Goal: Task Accomplishment & Management: Complete application form

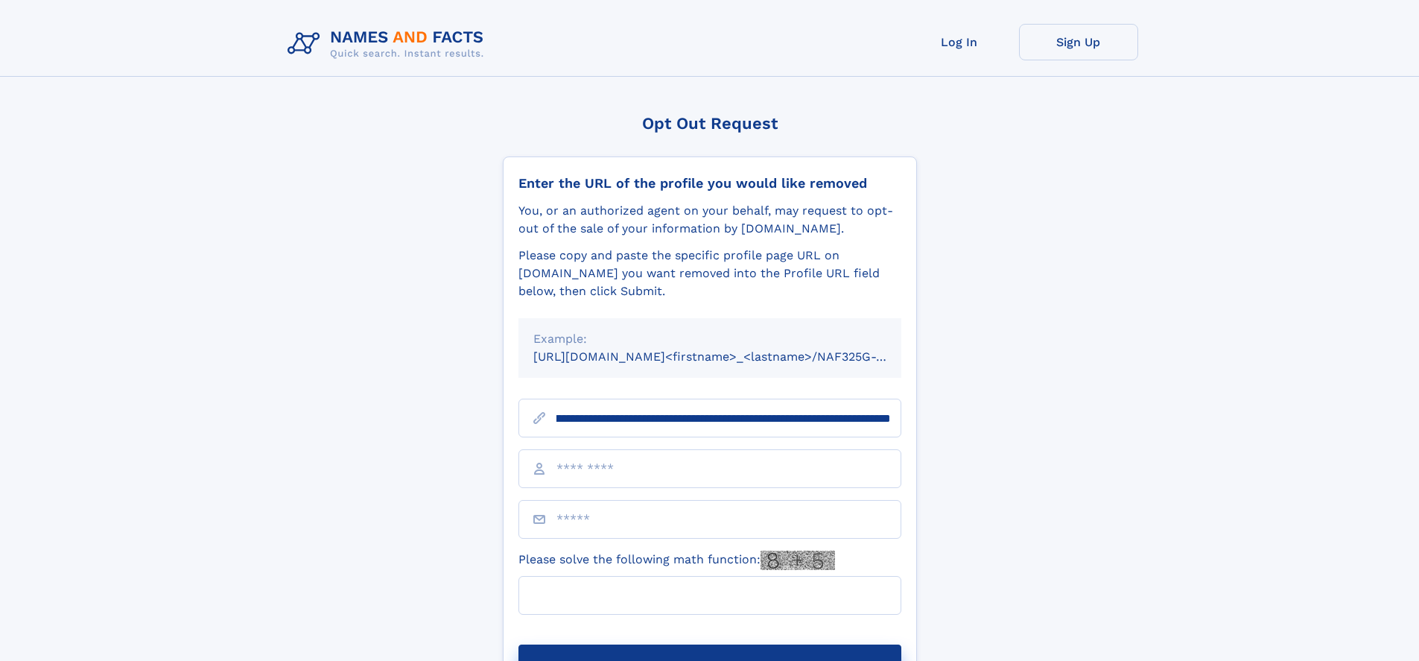
scroll to position [0, 164]
type input "**********"
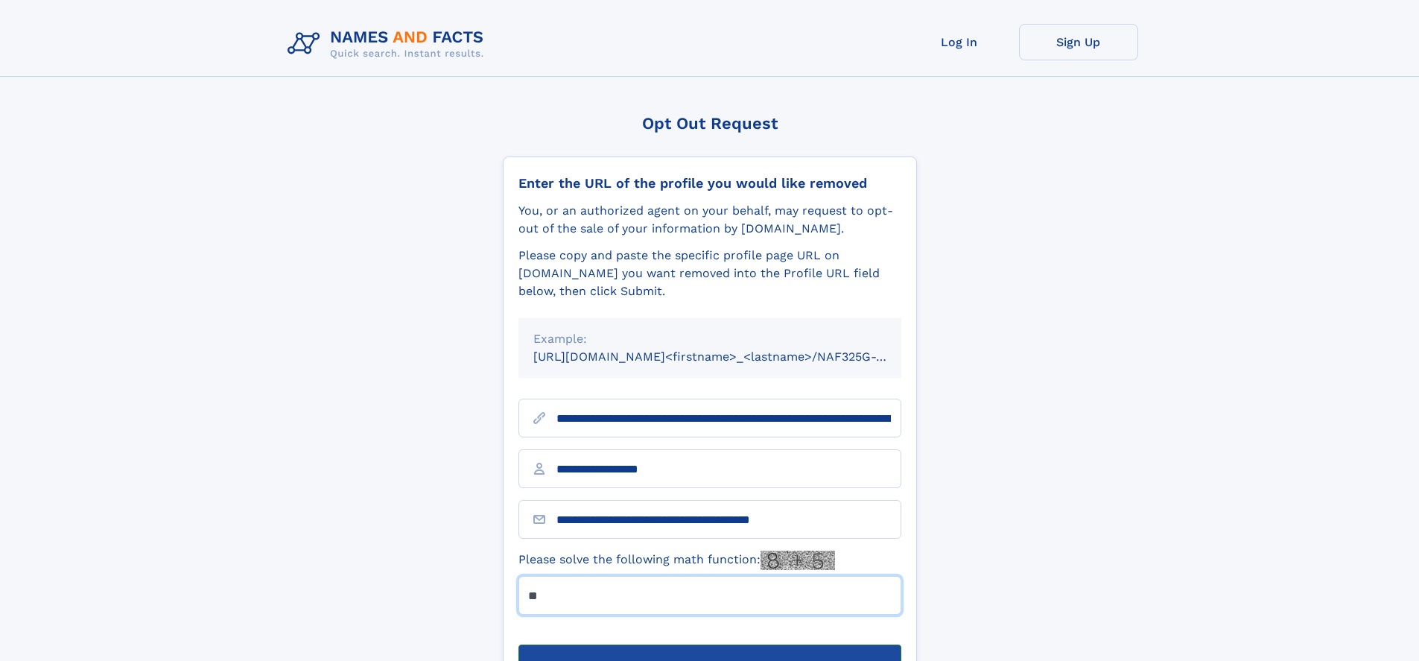
type input "**"
click at [709, 644] on button "Submit Opt Out Request" at bounding box center [709, 668] width 383 height 48
